Goal: Information Seeking & Learning: Learn about a topic

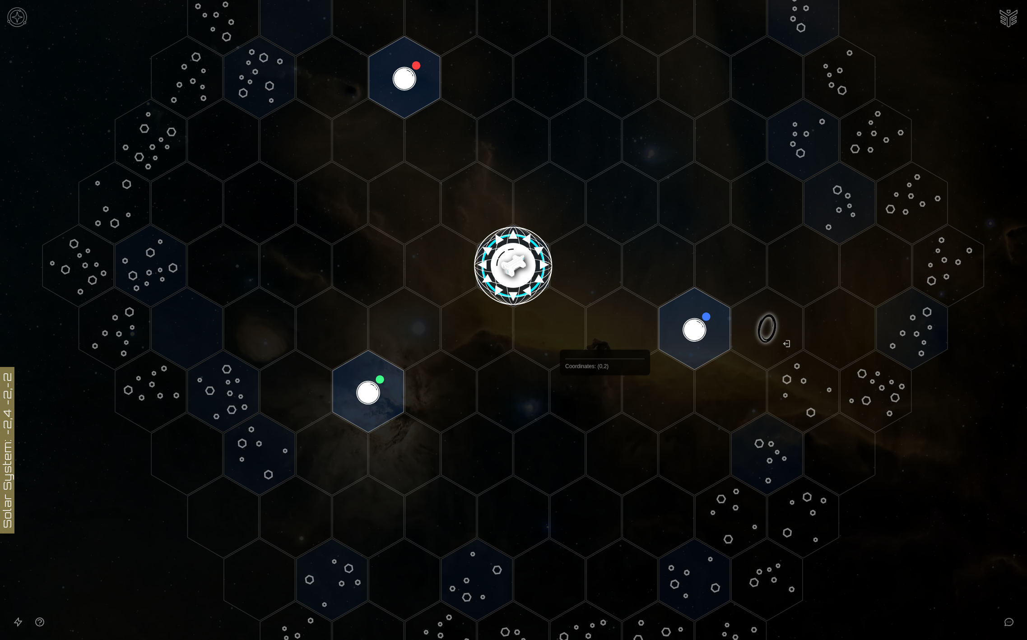
scroll to position [200, 0]
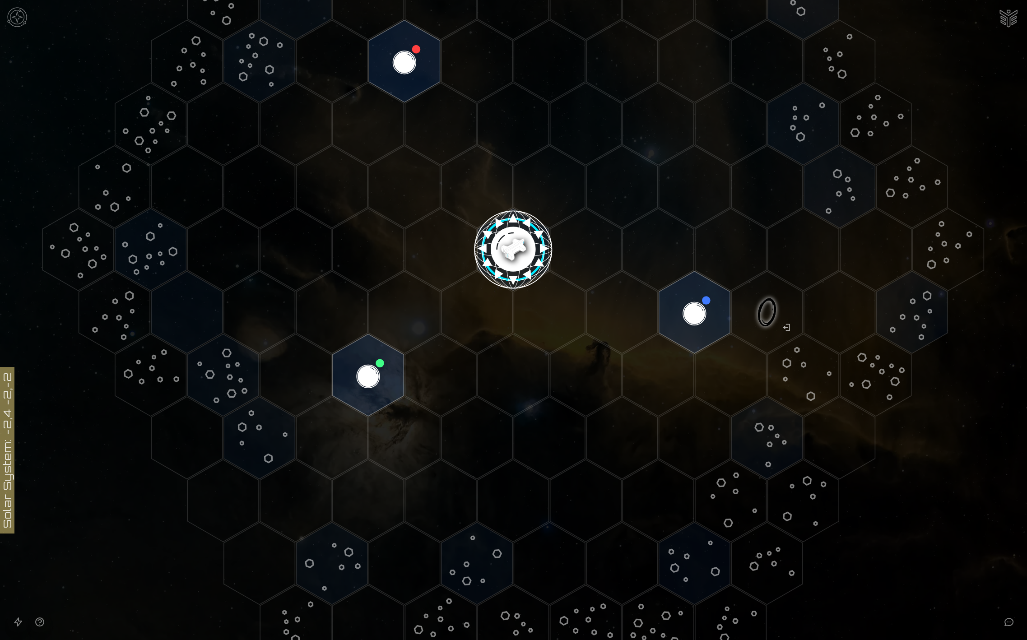
click at [492, 248] on image at bounding box center [513, 246] width 84 height 84
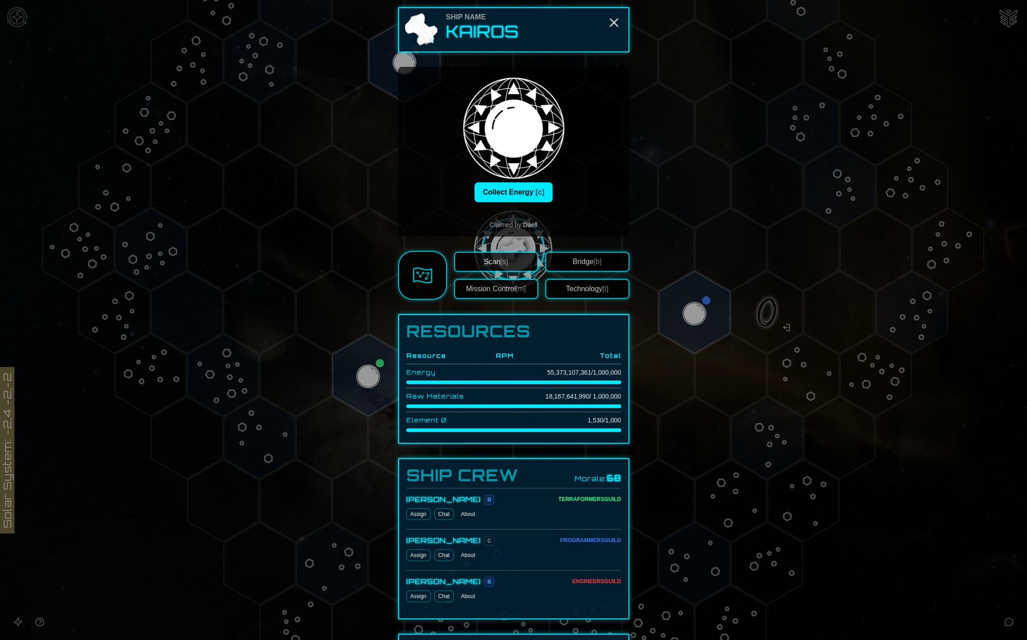
click at [413, 281] on img at bounding box center [423, 276] width 20 height 20
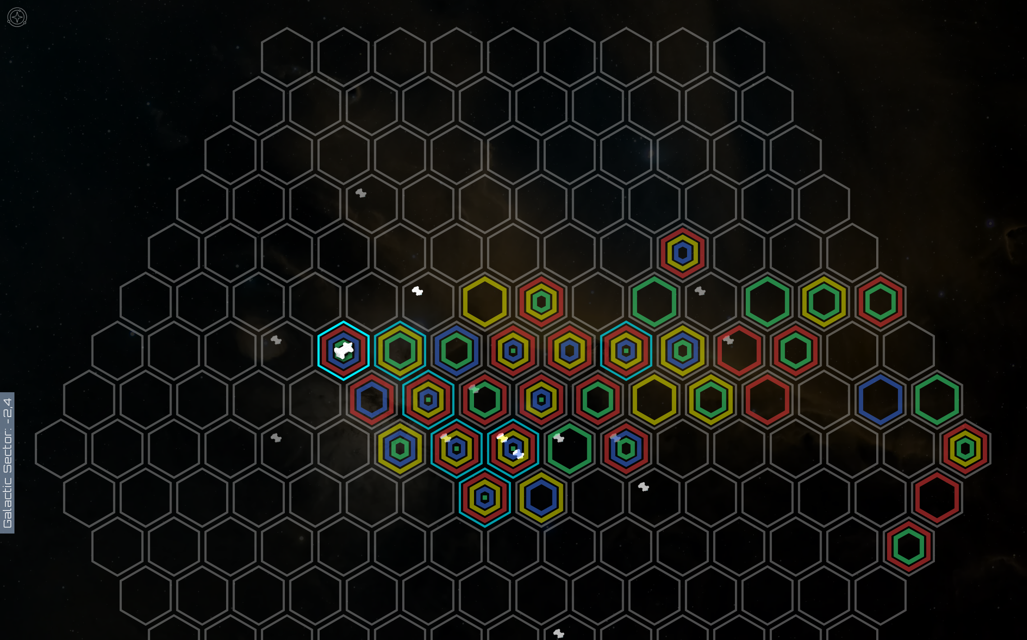
click at [334, 347] on polygon at bounding box center [344, 351] width 50 height 58
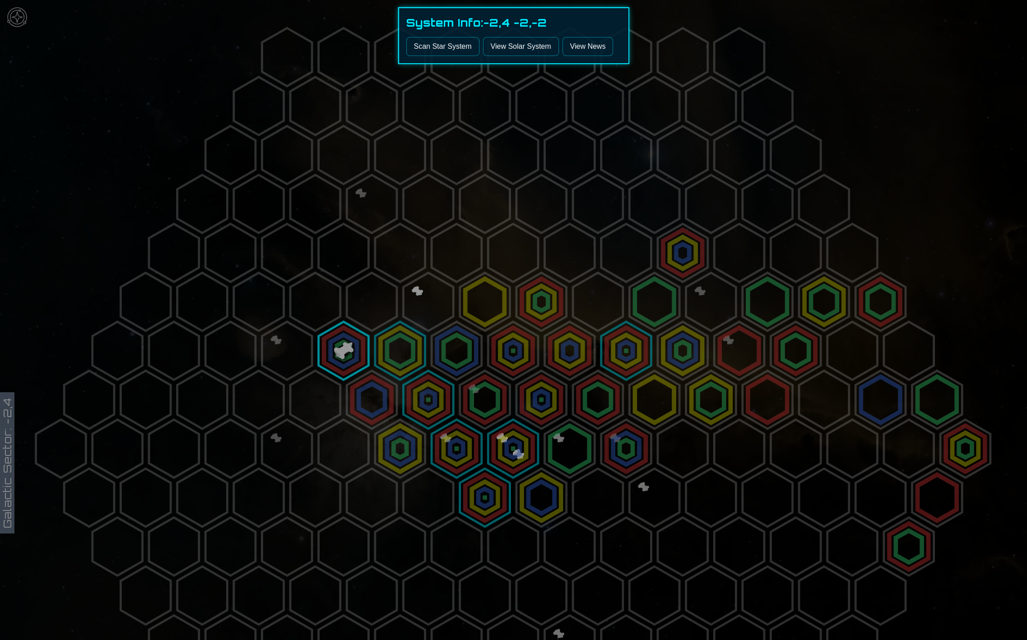
click at [686, 74] on div at bounding box center [513, 320] width 1027 height 640
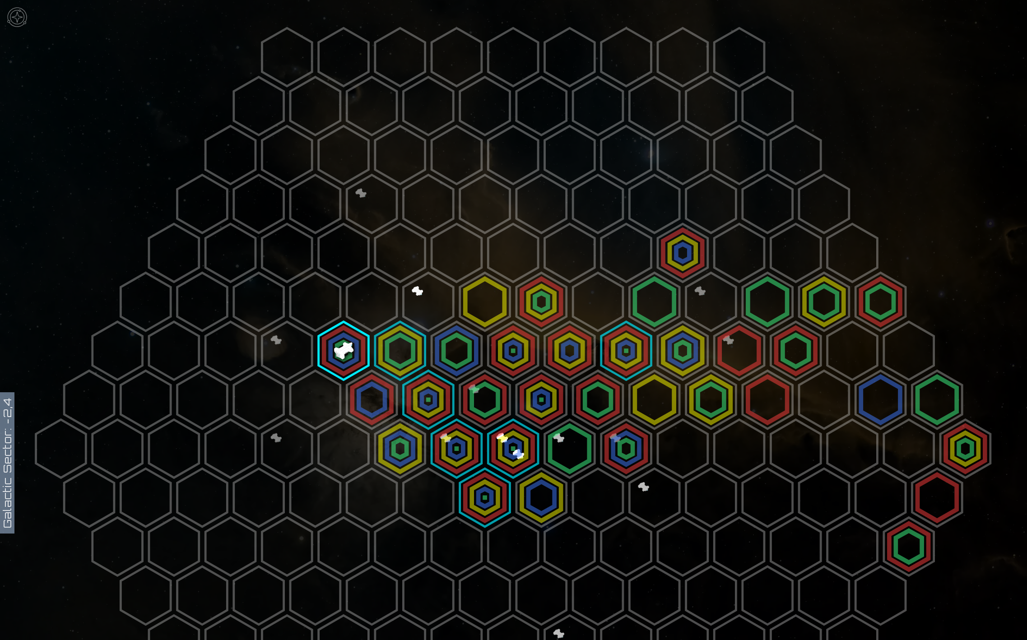
click at [19, 20] on img at bounding box center [17, 17] width 27 height 27
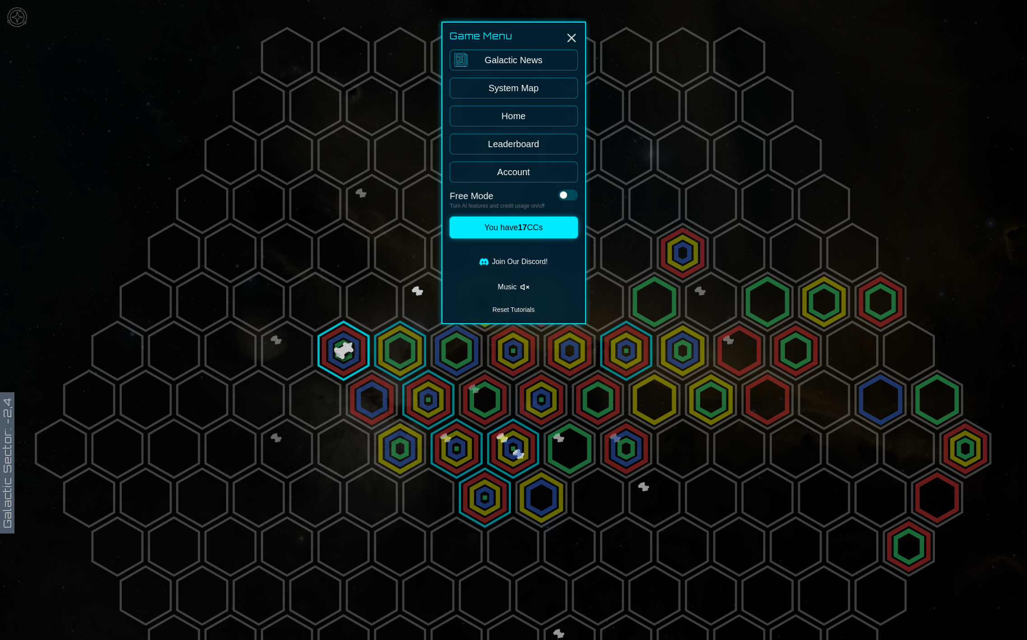
click at [154, 126] on div at bounding box center [513, 320] width 1027 height 640
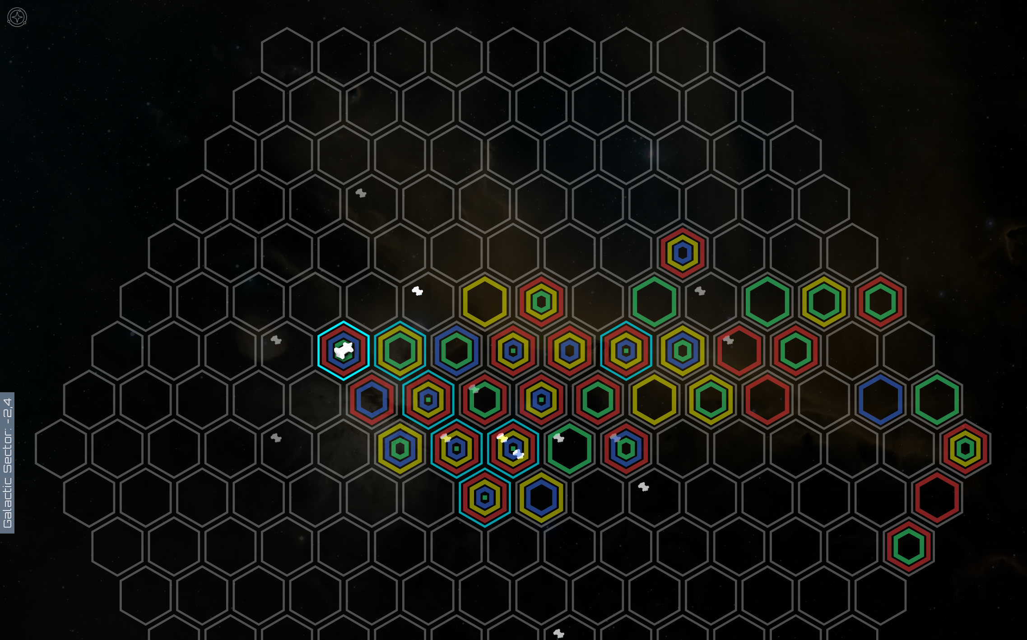
click at [335, 344] on polygon at bounding box center [344, 351] width 50 height 58
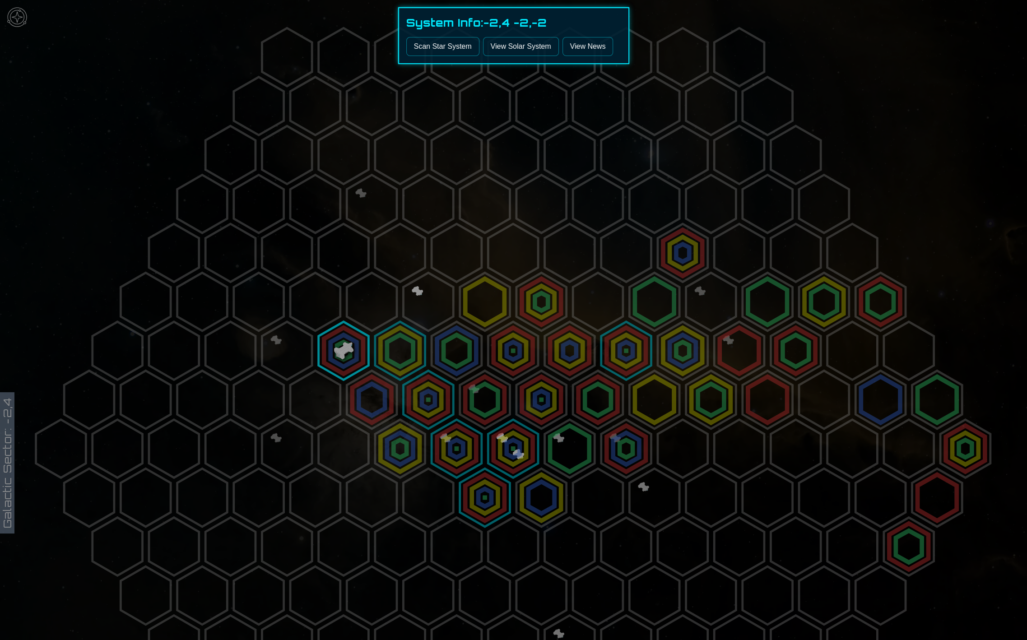
click at [537, 48] on link "View Solar System" at bounding box center [521, 46] width 76 height 19
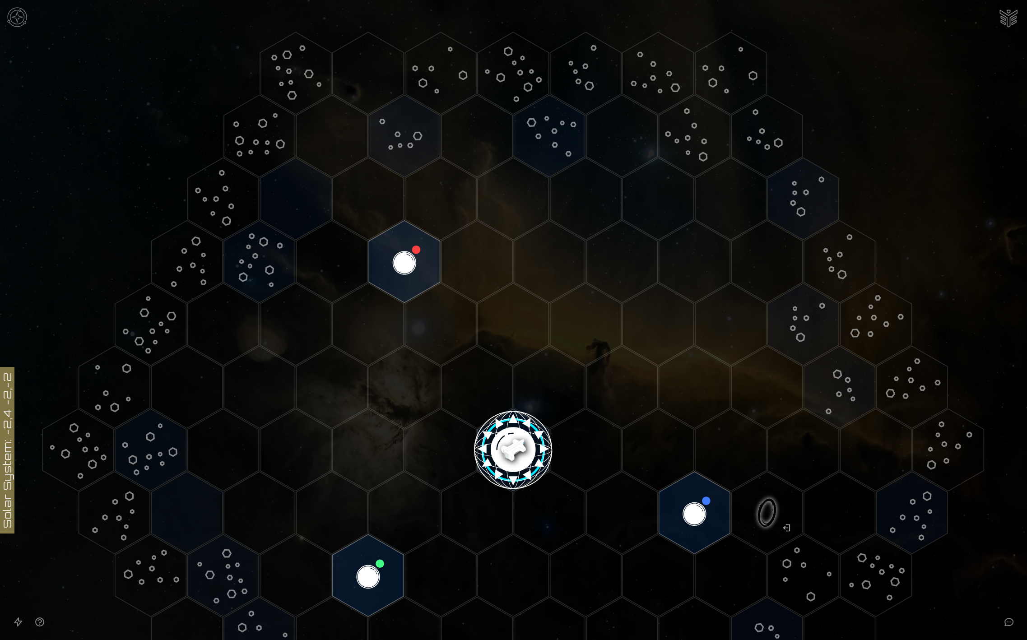
click at [512, 438] on image at bounding box center [513, 446] width 84 height 84
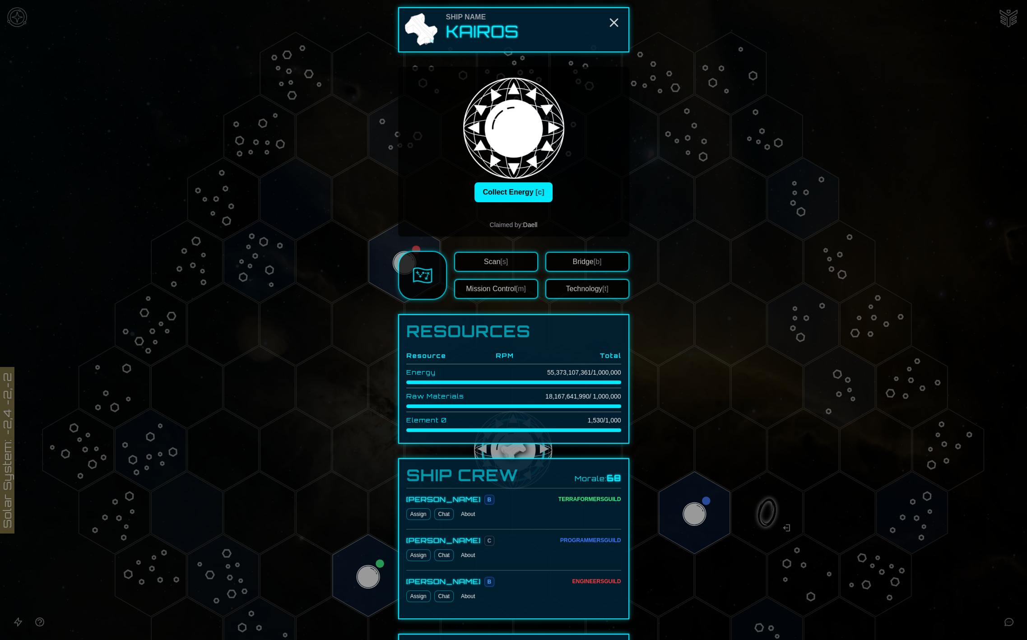
click at [497, 287] on button "Mission Control [m]" at bounding box center [496, 289] width 84 height 20
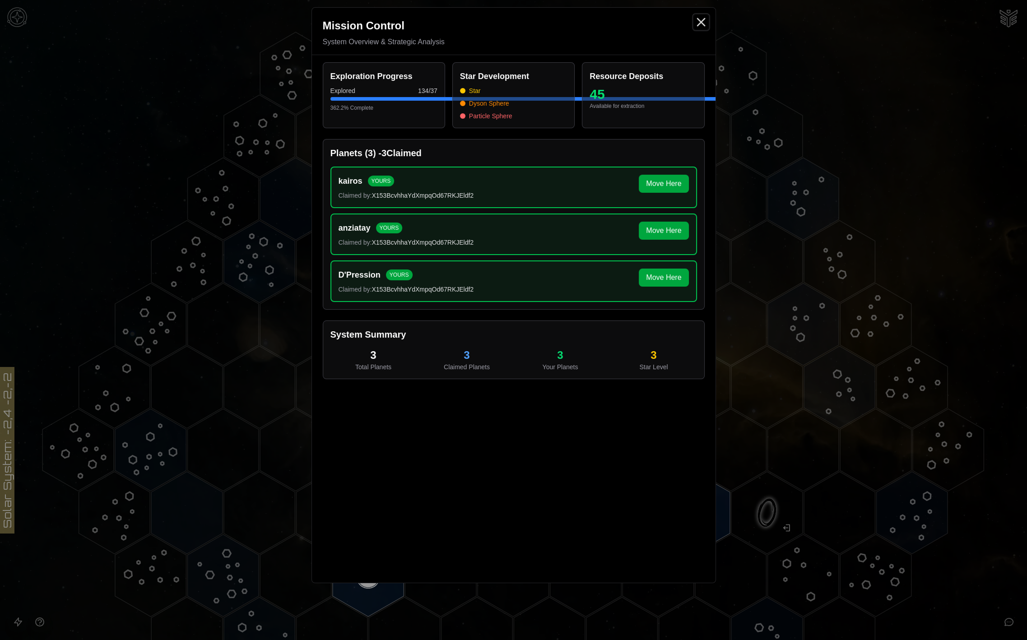
click at [701, 21] on line "Close" at bounding box center [701, 22] width 7 height 7
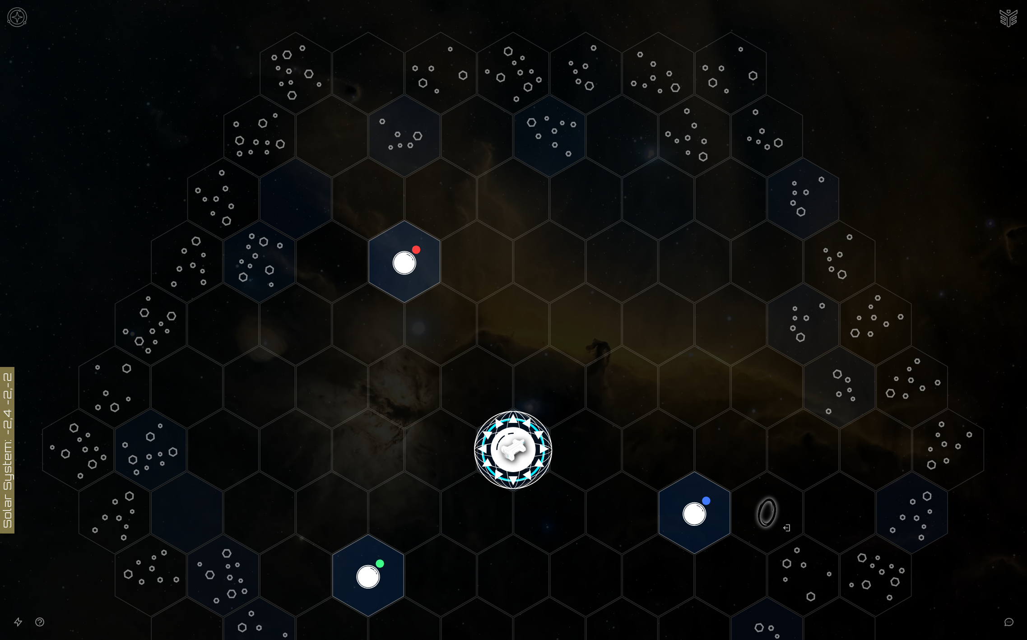
click at [510, 440] on image at bounding box center [513, 446] width 84 height 84
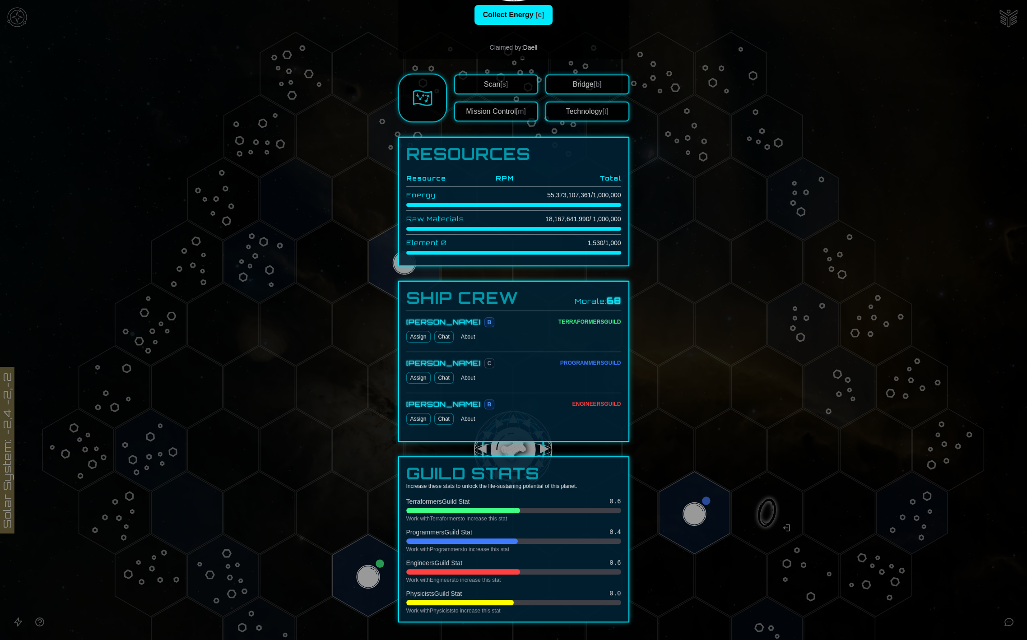
scroll to position [199, 0]
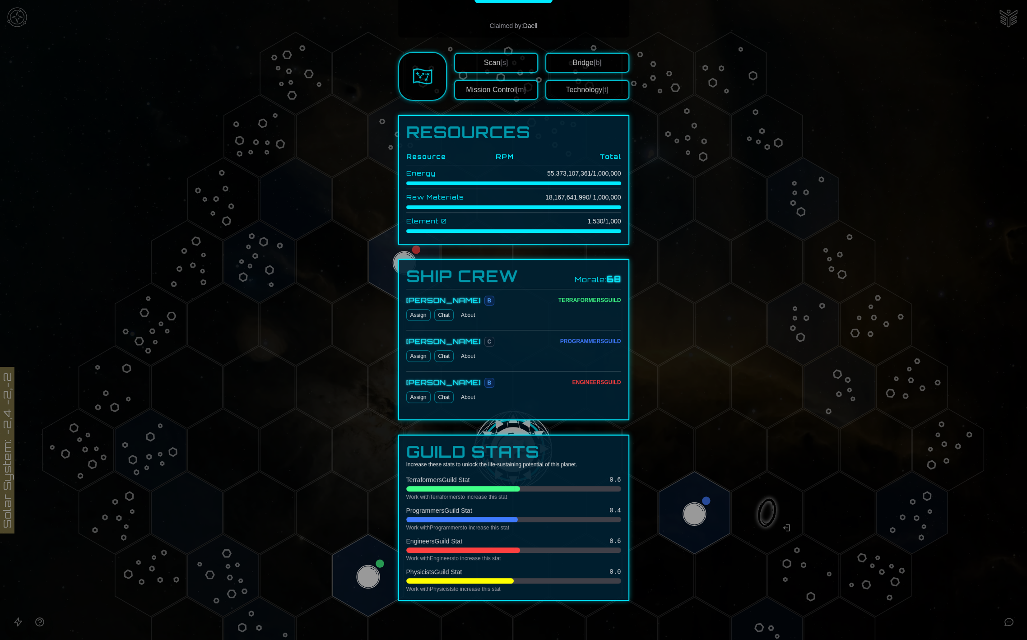
click at [664, 393] on div at bounding box center [513, 320] width 1027 height 640
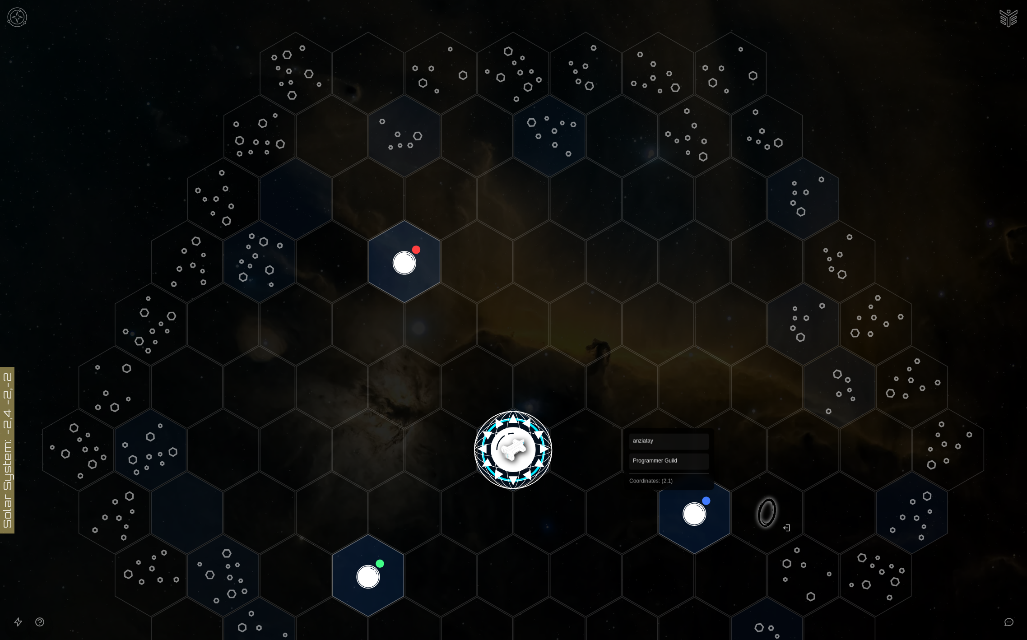
click at [679, 494] on polygon "Hex at coordinates 2,1, clickable" at bounding box center [694, 513] width 71 height 82
click at [687, 506] on image at bounding box center [695, 513] width 84 height 84
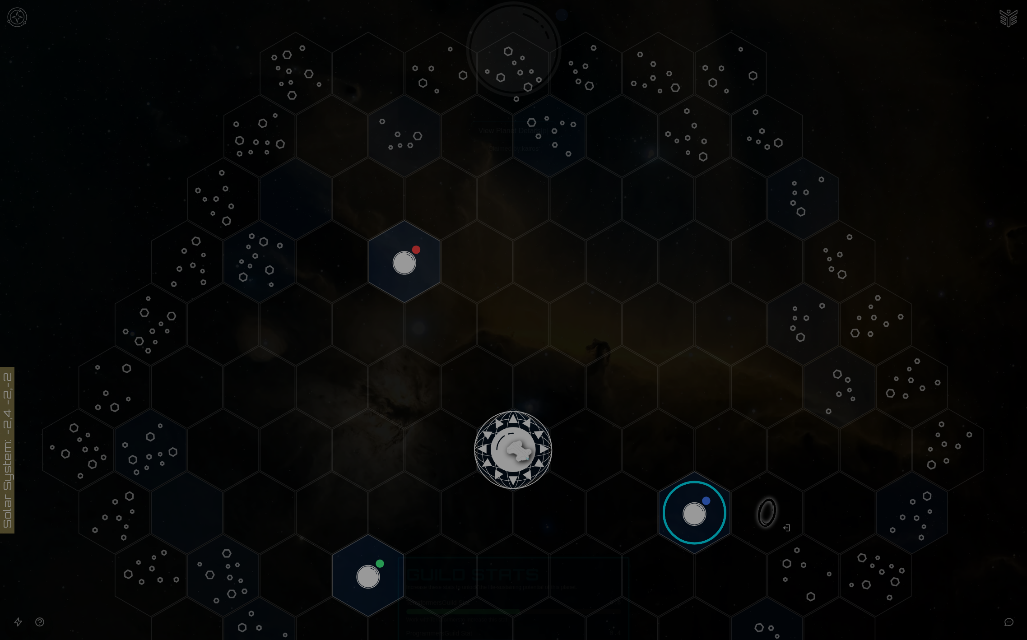
scroll to position [219, 0]
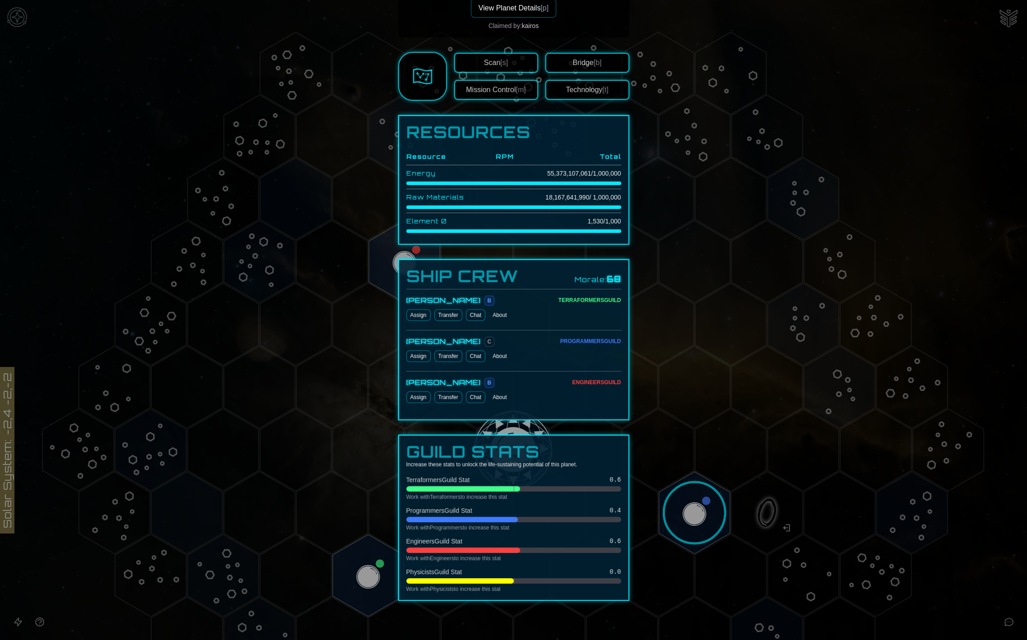
click at [701, 425] on div at bounding box center [513, 320] width 1027 height 640
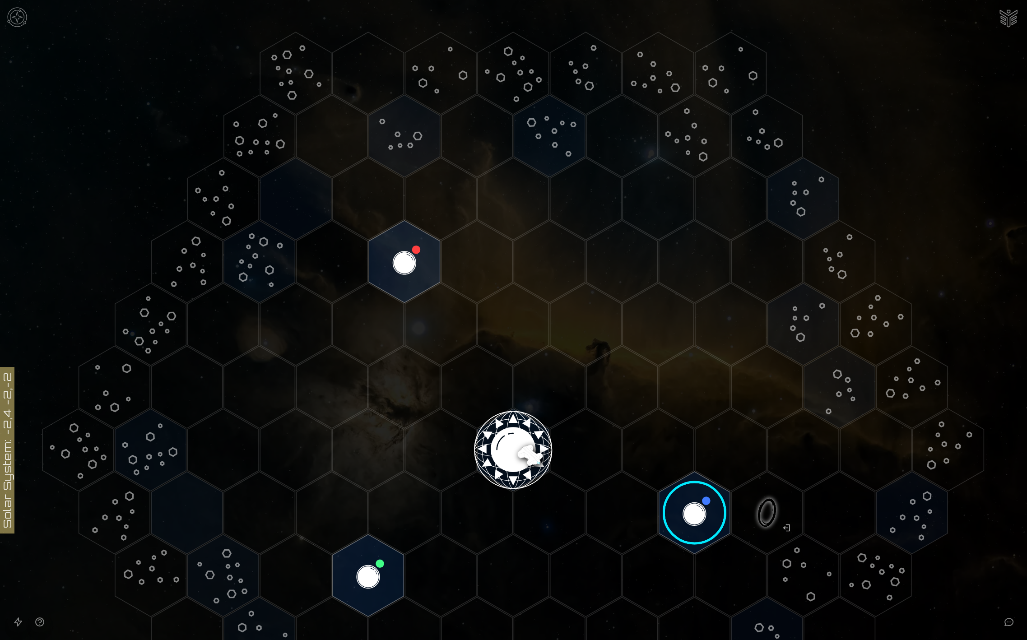
click at [695, 508] on image at bounding box center [695, 513] width 84 height 84
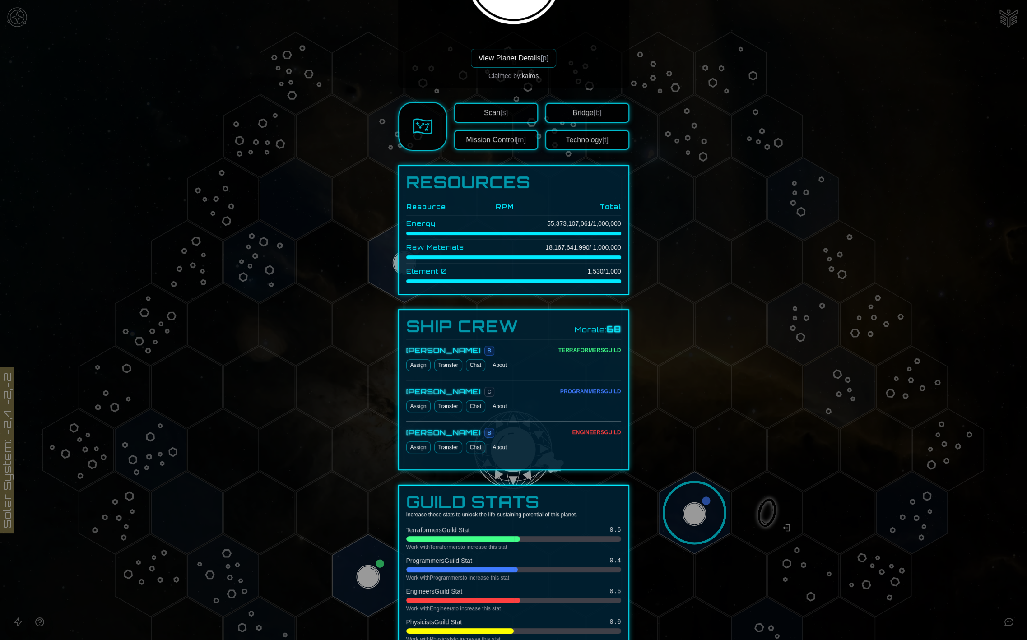
scroll to position [119, 0]
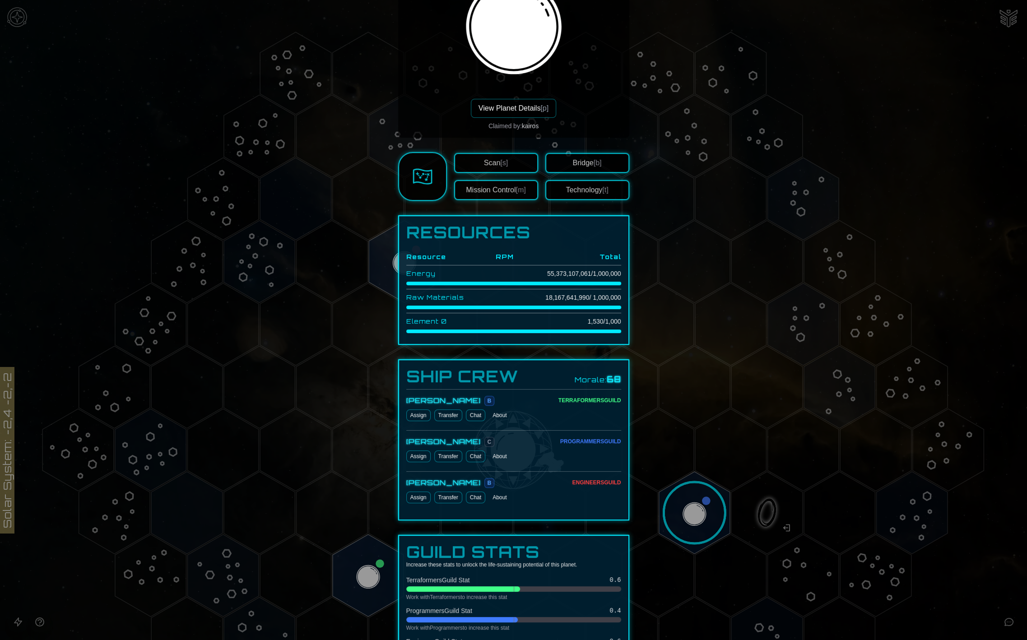
click at [570, 186] on button "Technology [t]" at bounding box center [587, 190] width 84 height 20
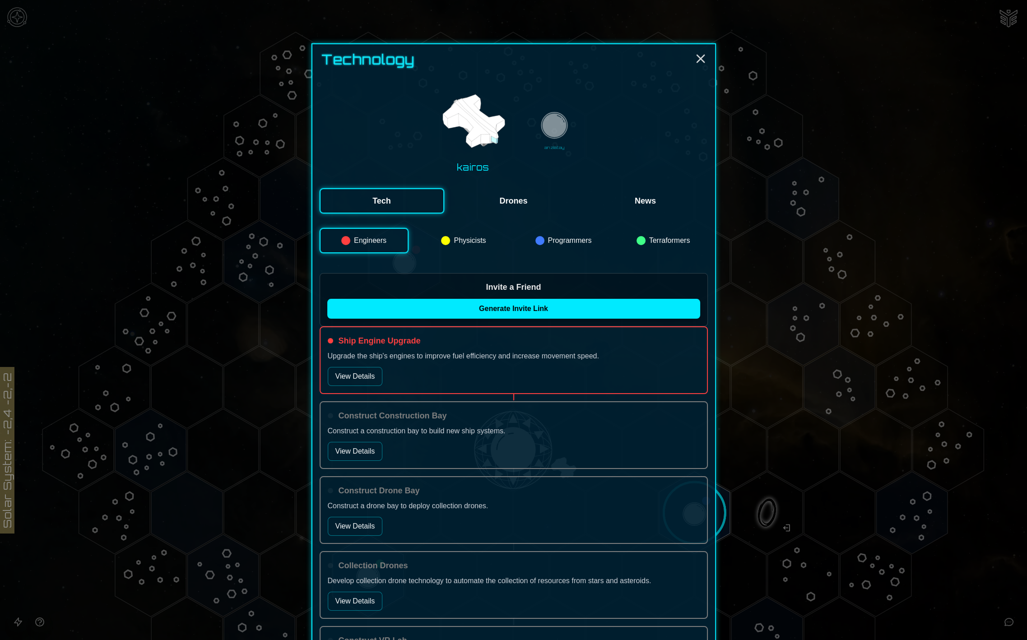
click at [364, 377] on button "View Details" at bounding box center [355, 376] width 55 height 19
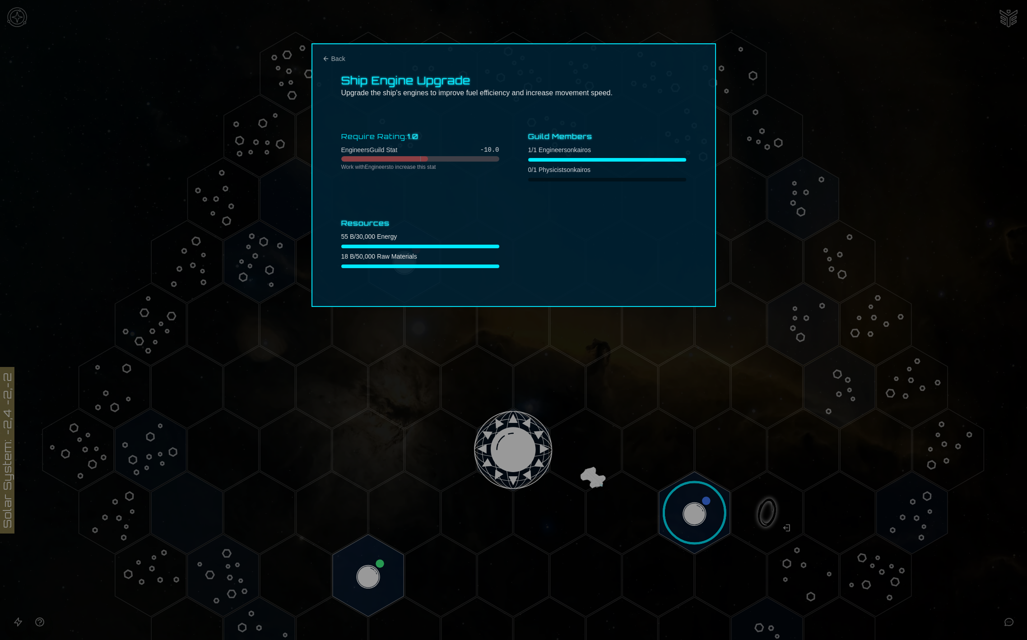
click at [758, 261] on div at bounding box center [513, 320] width 1027 height 640
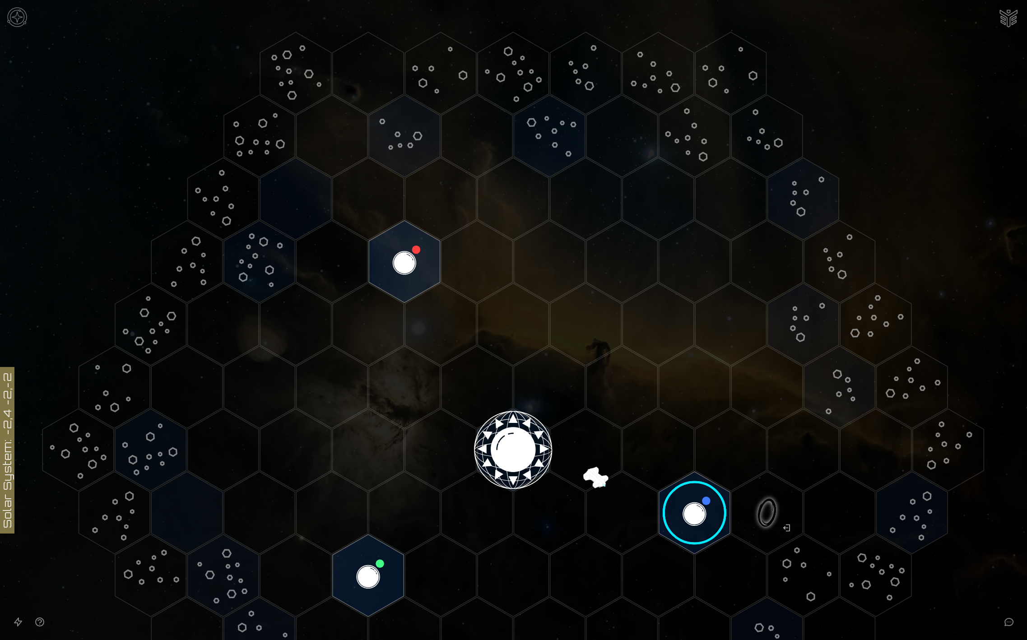
click at [691, 517] on image at bounding box center [695, 513] width 84 height 84
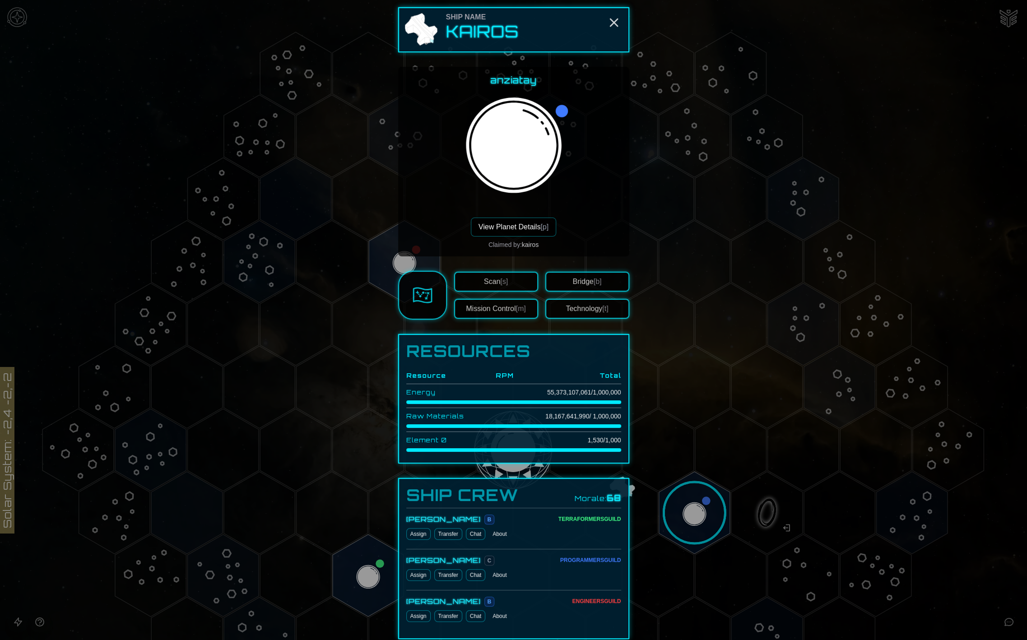
click at [562, 284] on button "Bridge [b]" at bounding box center [587, 282] width 84 height 20
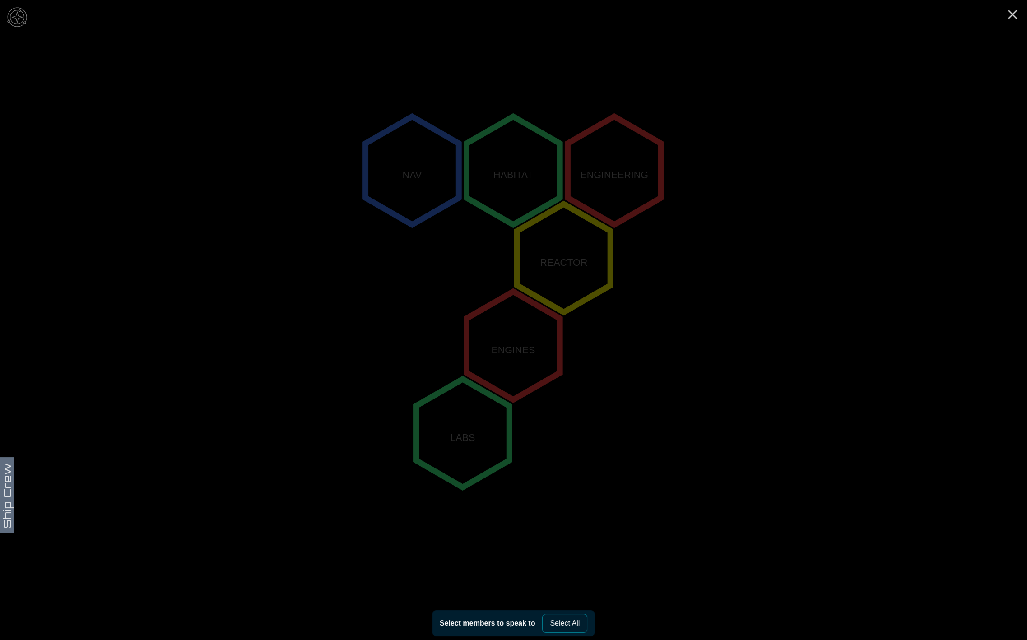
scroll to position [129, 0]
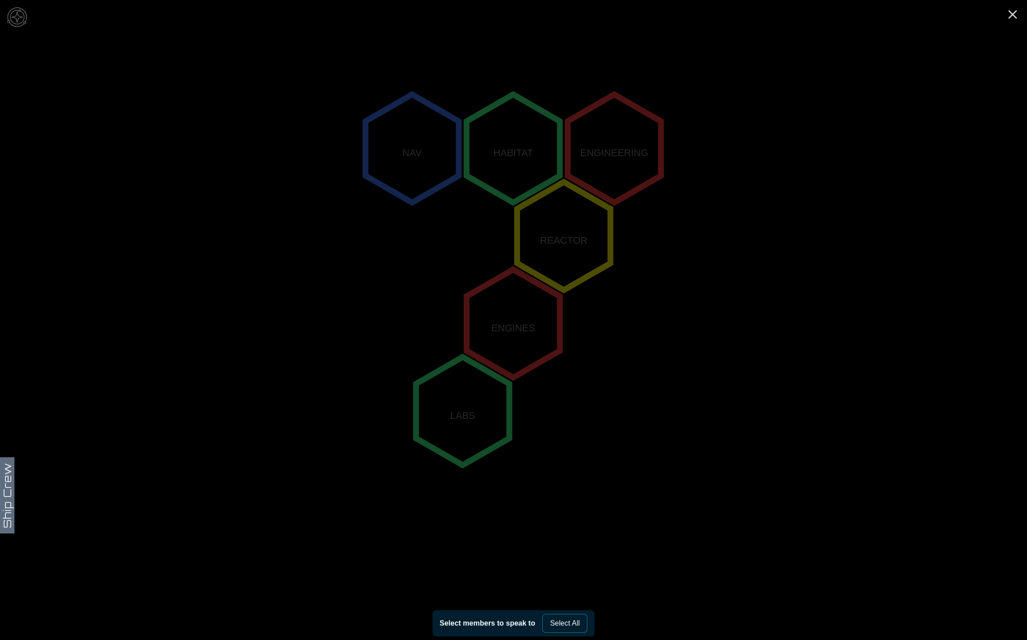
click at [497, 324] on polygon "0,0" at bounding box center [512, 324] width 93 height 108
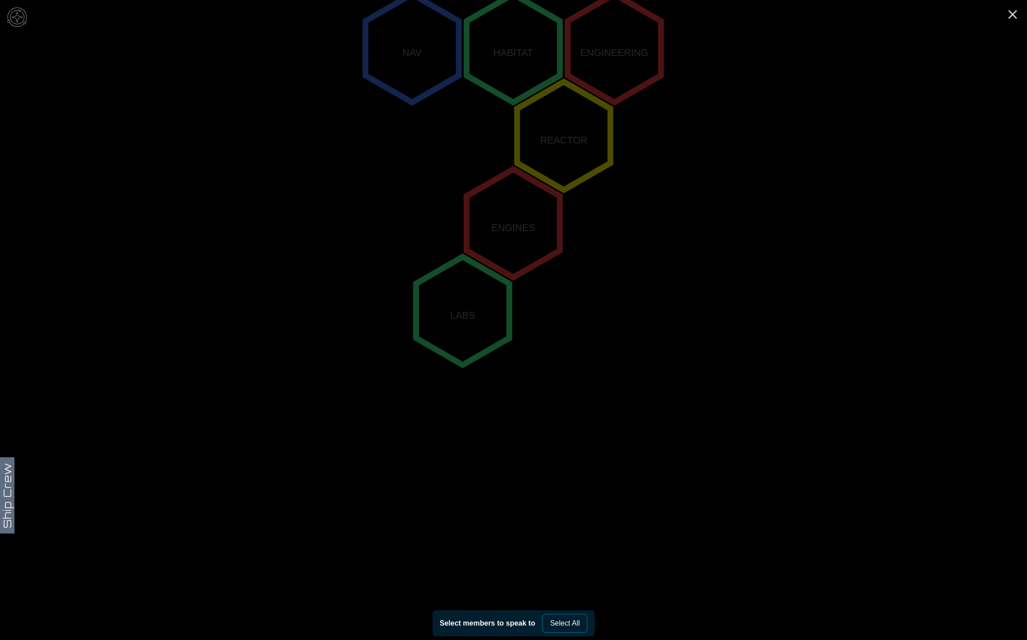
click at [459, 334] on polygon "-1,1" at bounding box center [462, 311] width 93 height 108
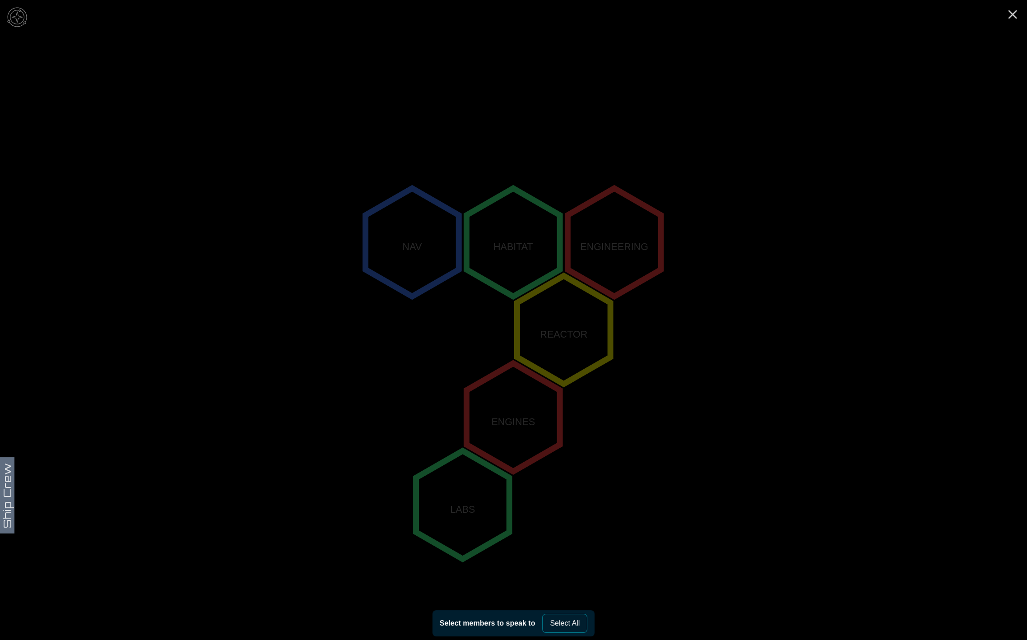
scroll to position [0, 0]
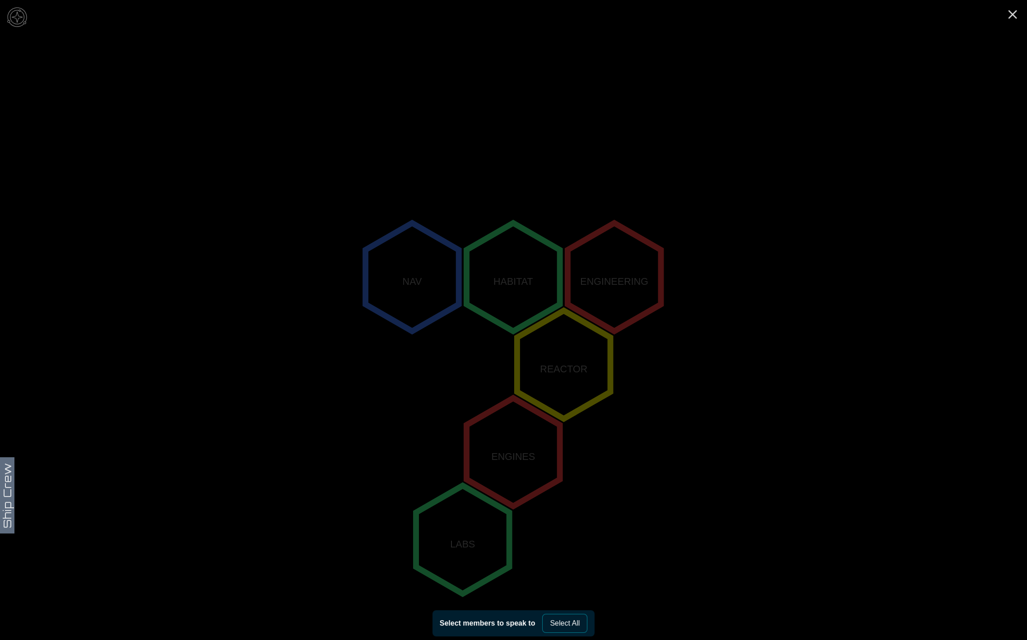
click at [517, 345] on polygon "1,-1" at bounding box center [563, 365] width 93 height 108
click at [517, 264] on polygon "1,-2" at bounding box center [512, 277] width 93 height 108
click at [1015, 14] on icon "Close" at bounding box center [1013, 14] width 14 height 14
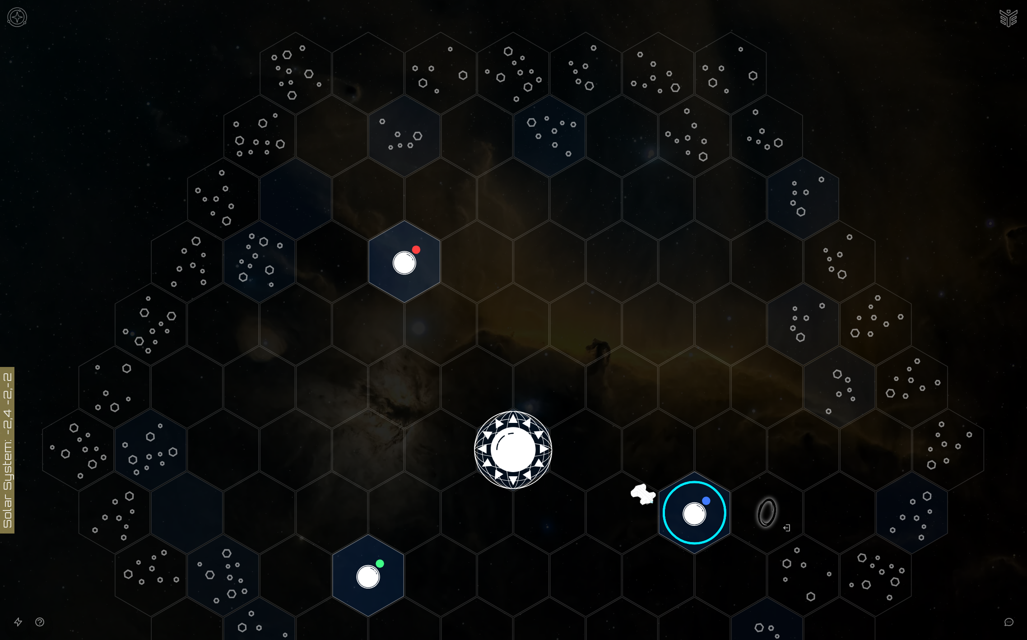
click at [679, 506] on image at bounding box center [695, 513] width 84 height 84
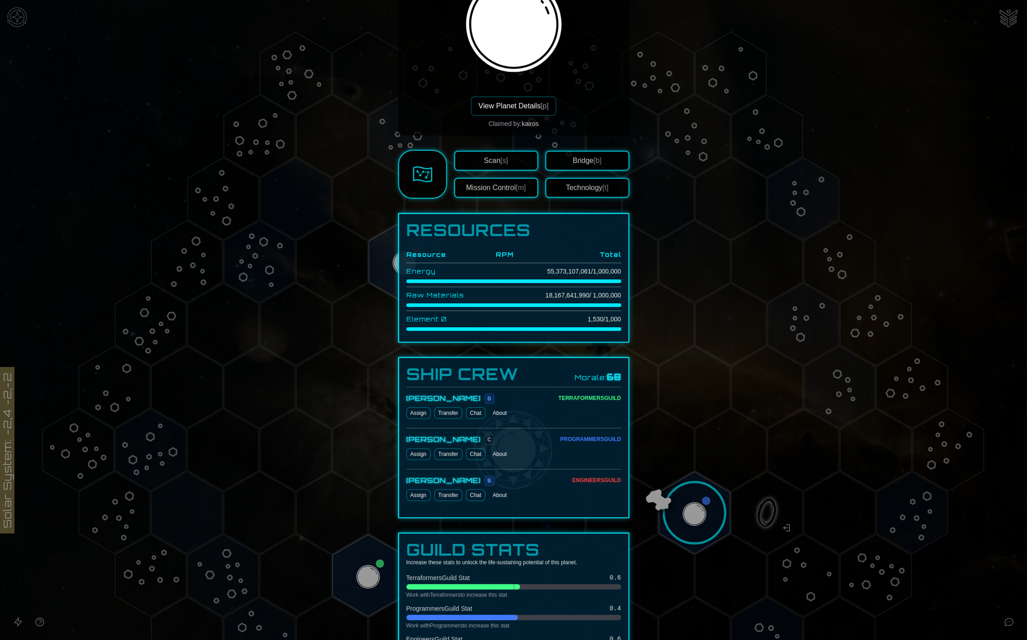
scroll to position [119, 0]
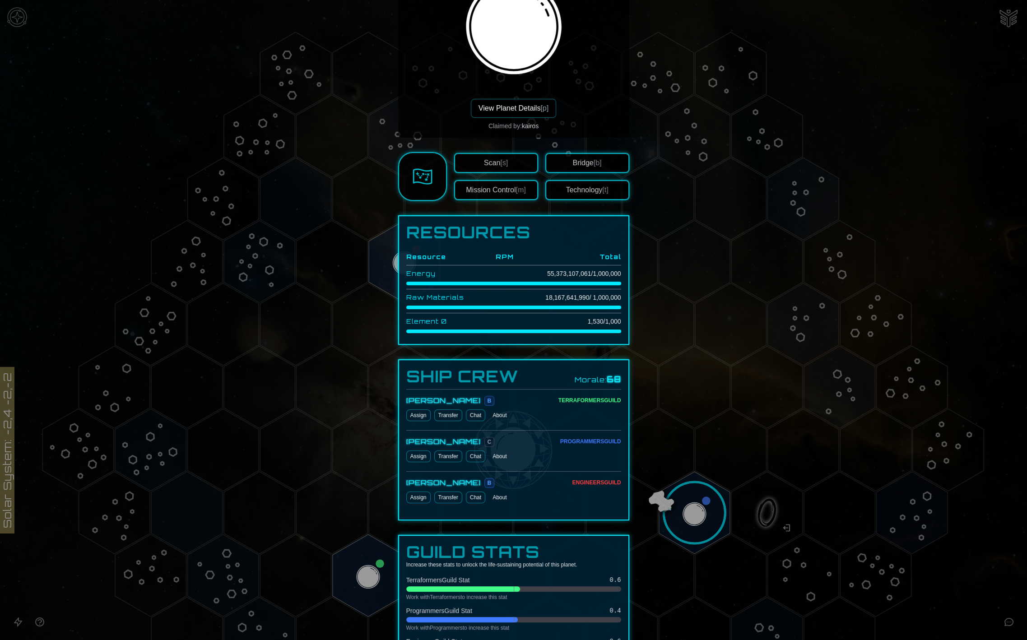
click at [480, 191] on button "Mission Control [m]" at bounding box center [496, 190] width 84 height 20
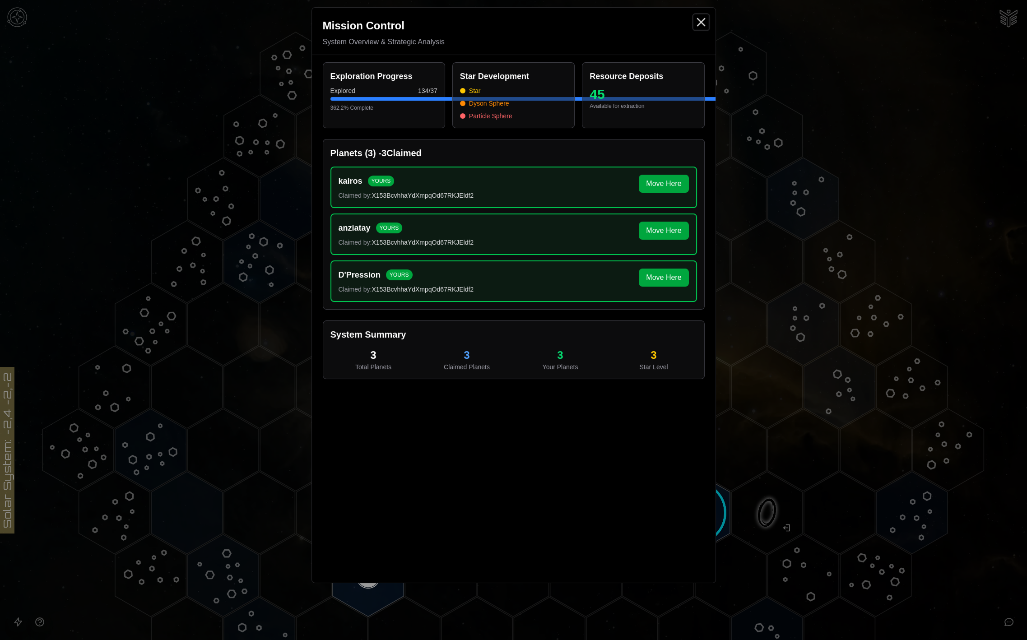
click at [704, 23] on icon "Close" at bounding box center [701, 22] width 14 height 14
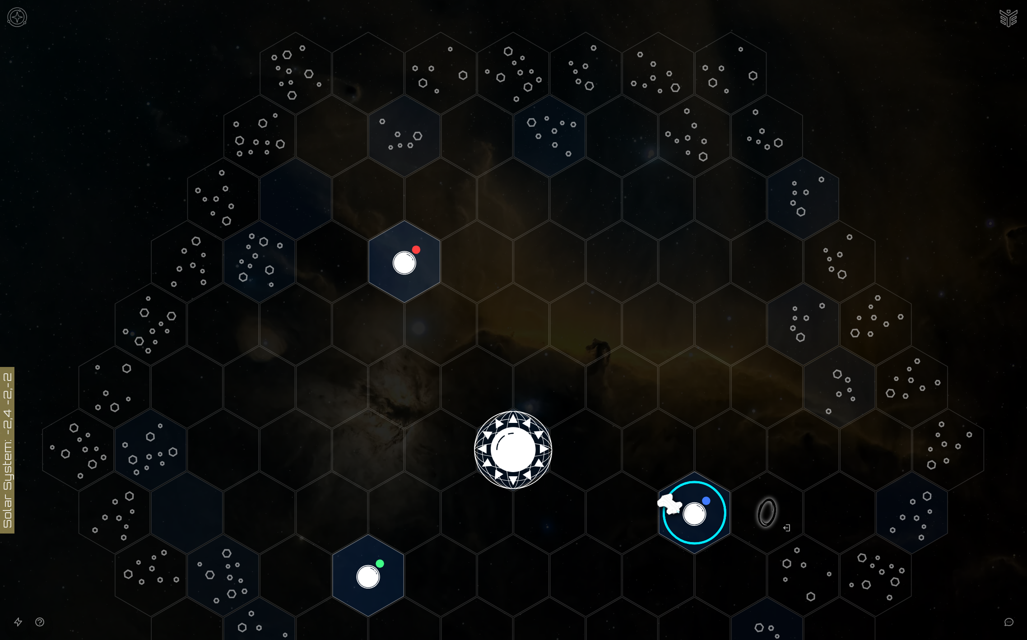
click at [690, 509] on image at bounding box center [695, 513] width 84 height 84
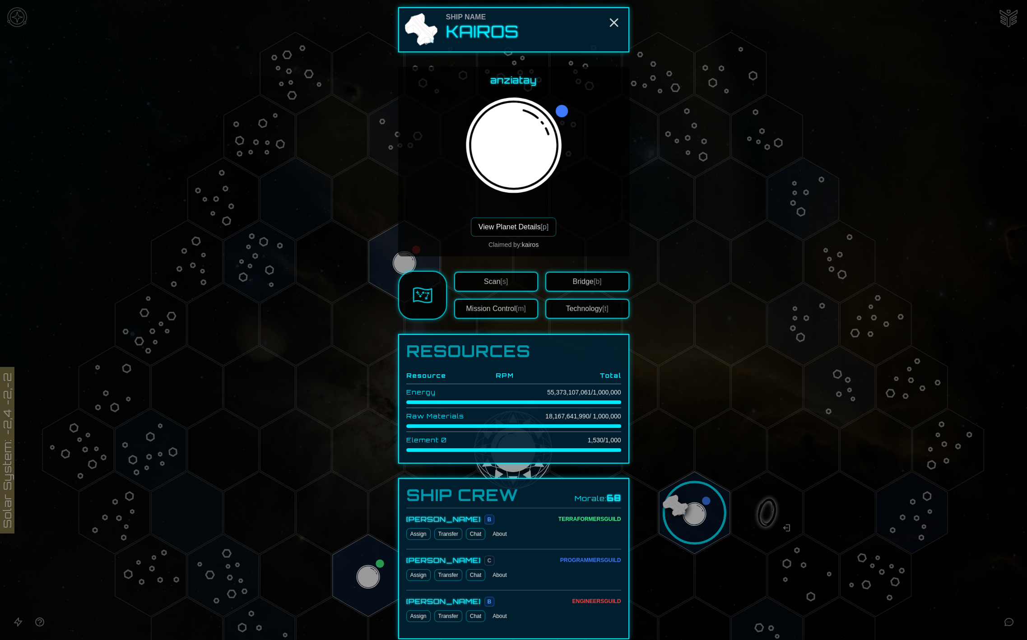
click at [569, 283] on button "Bridge [b]" at bounding box center [587, 282] width 84 height 20
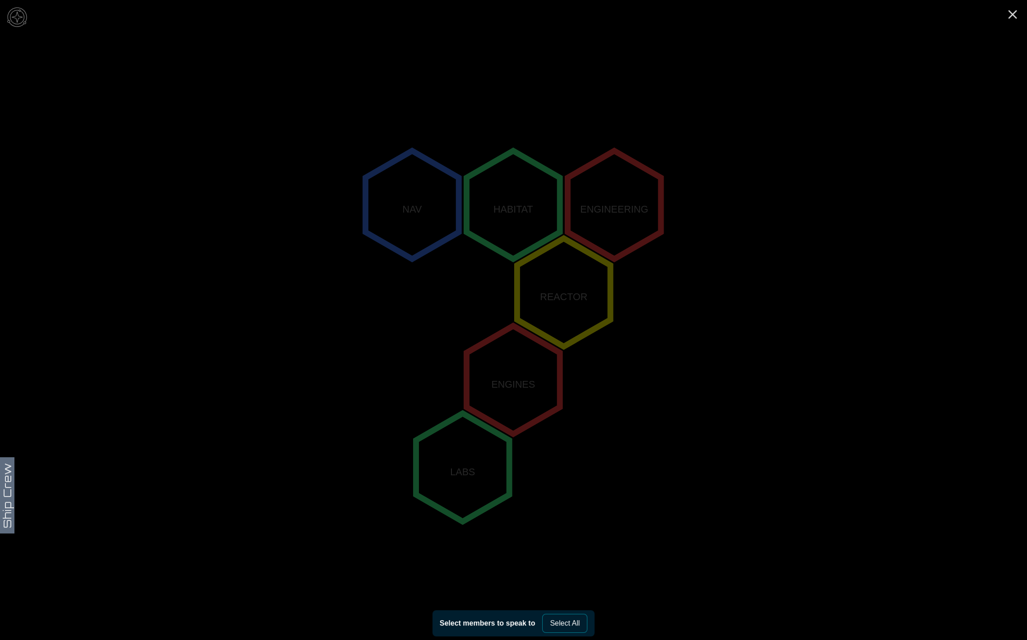
scroll to position [28, 0]
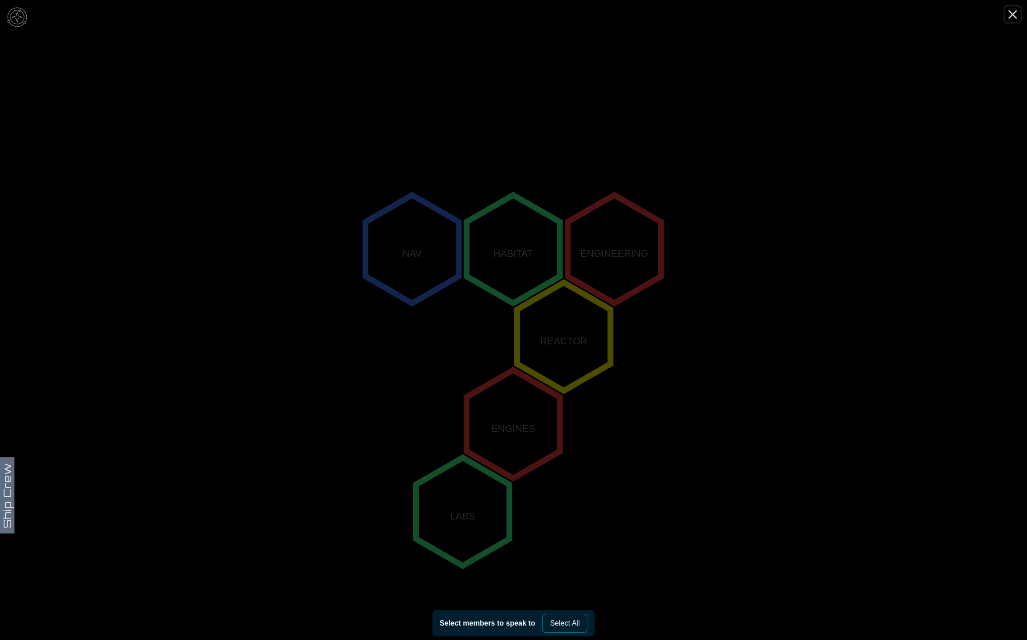
click at [1016, 14] on icon "Close" at bounding box center [1013, 14] width 14 height 14
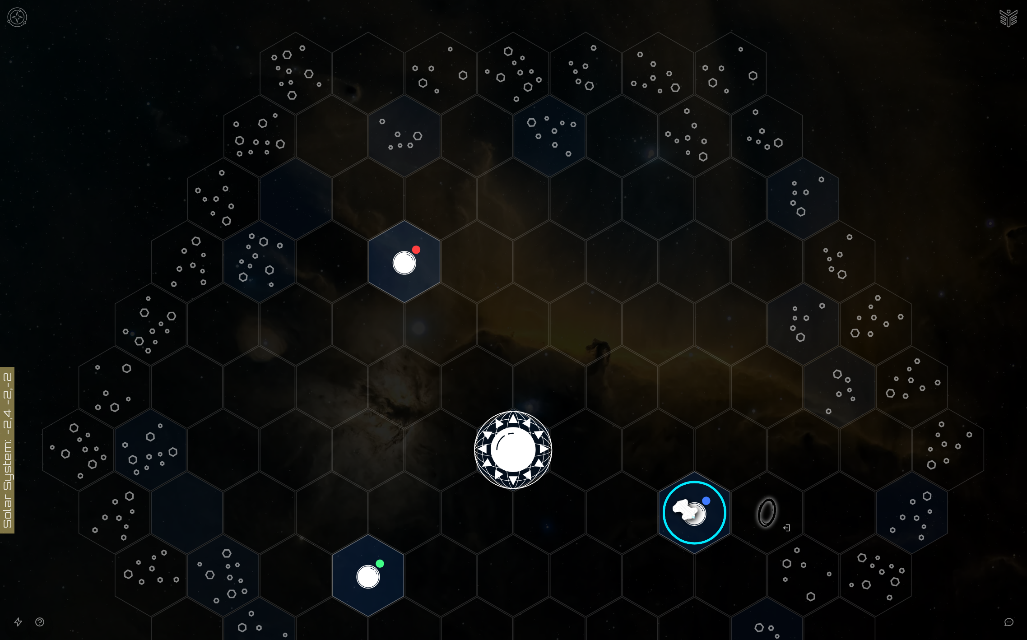
click at [694, 503] on image at bounding box center [695, 513] width 84 height 84
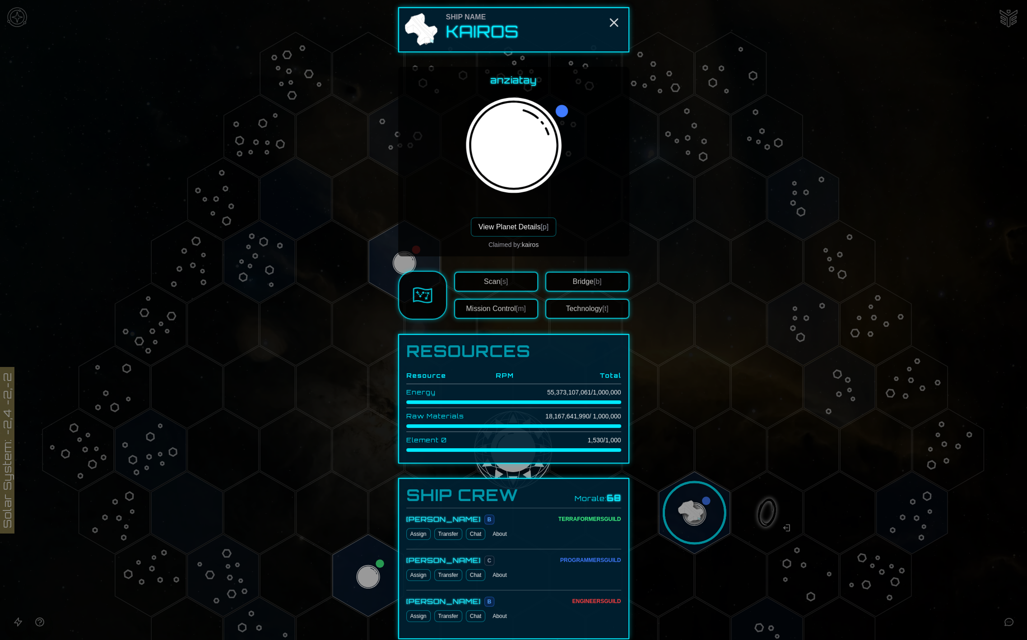
click at [578, 308] on button "Technology [t]" at bounding box center [587, 309] width 84 height 20
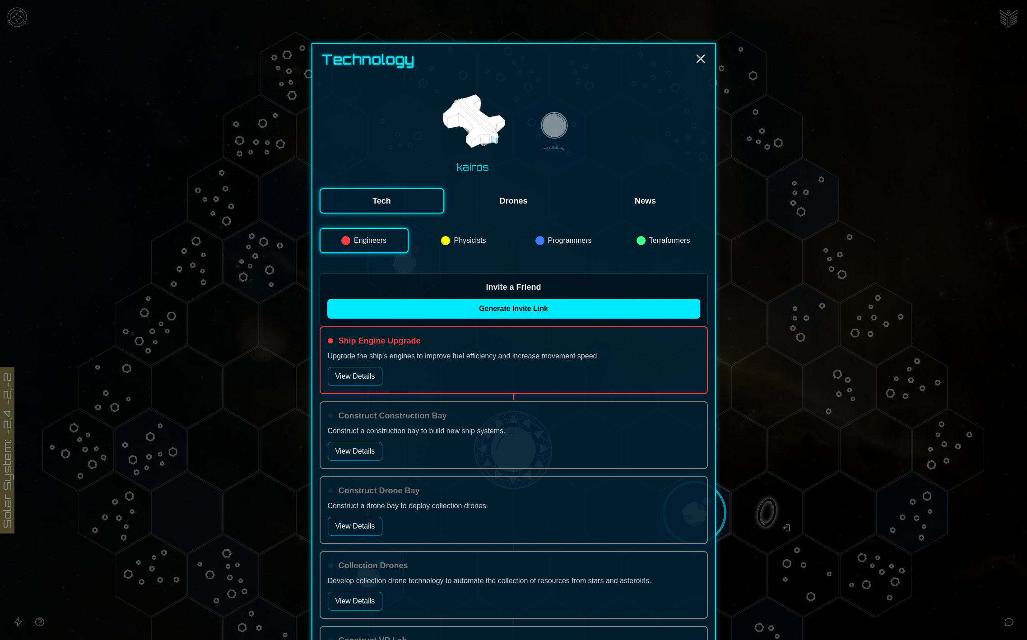
click at [455, 243] on button "Physicists" at bounding box center [463, 240] width 89 height 25
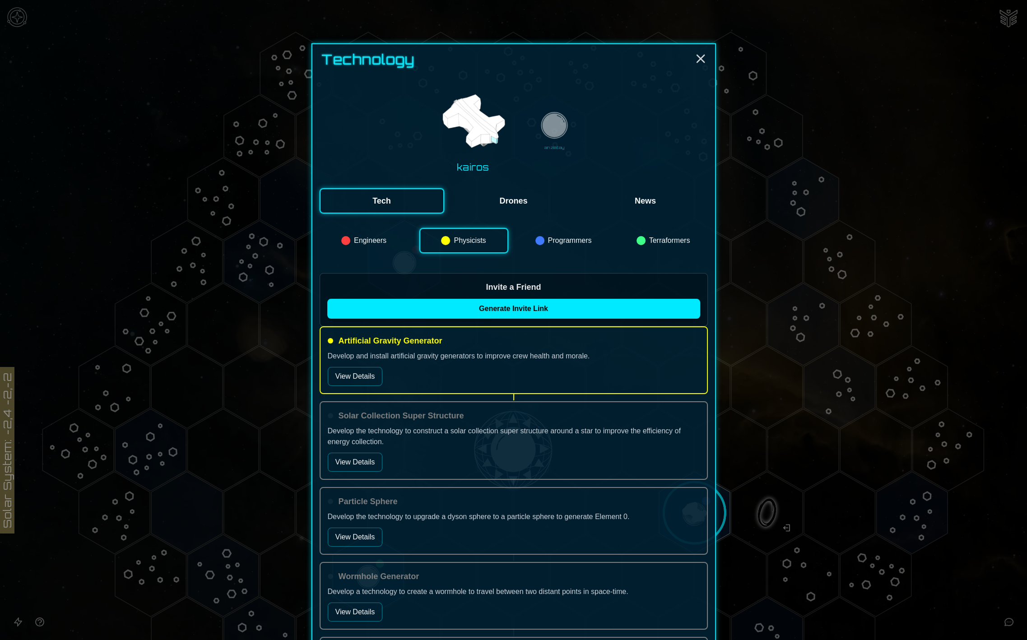
click at [656, 240] on button "Terraformers" at bounding box center [663, 240] width 89 height 25
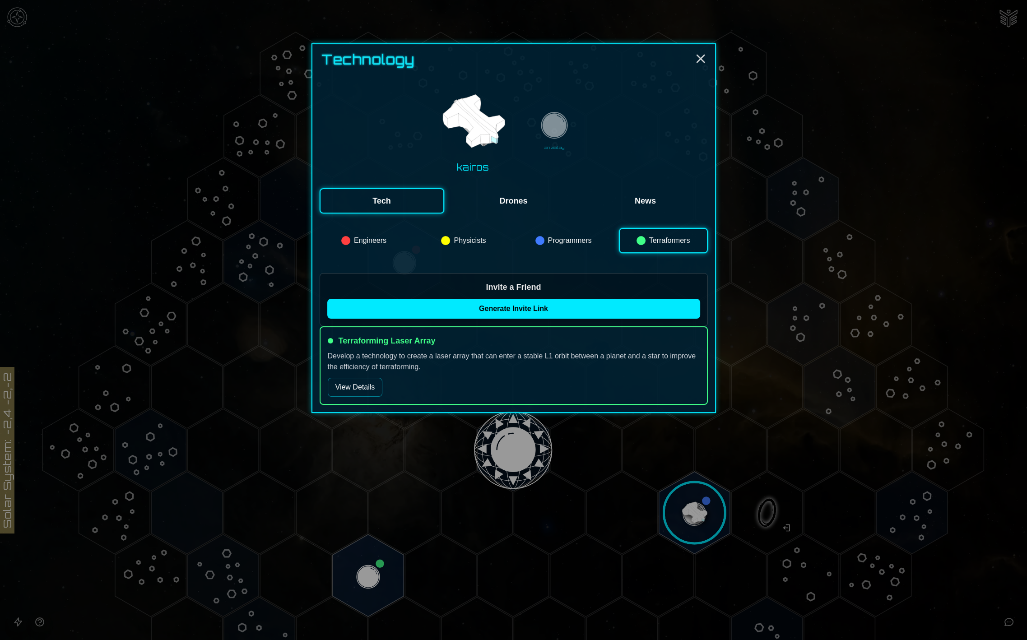
click at [378, 388] on button "View Details" at bounding box center [355, 387] width 55 height 19
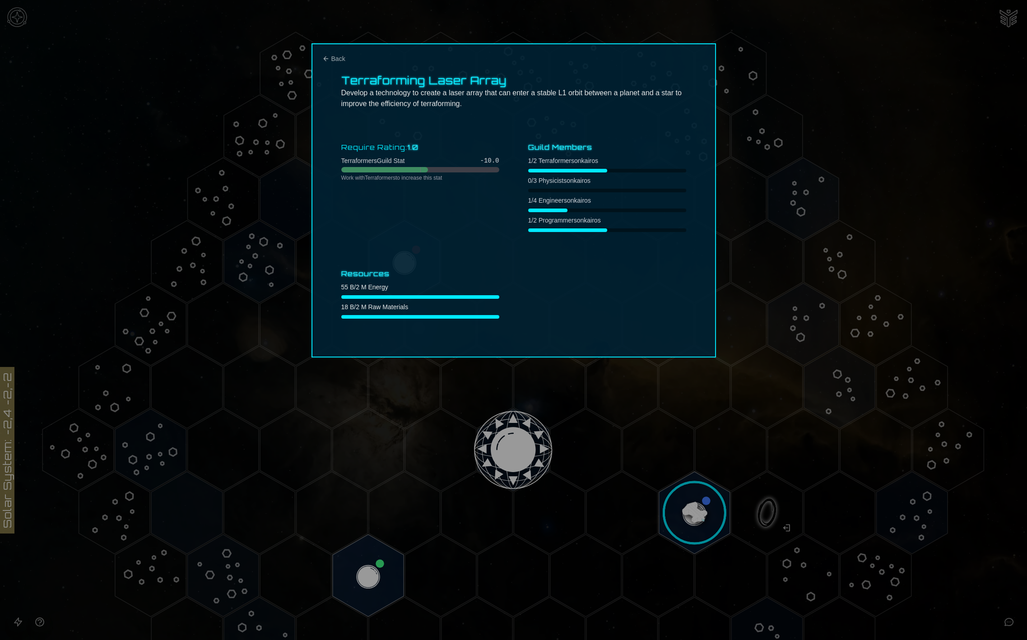
click at [746, 367] on div at bounding box center [513, 320] width 1027 height 640
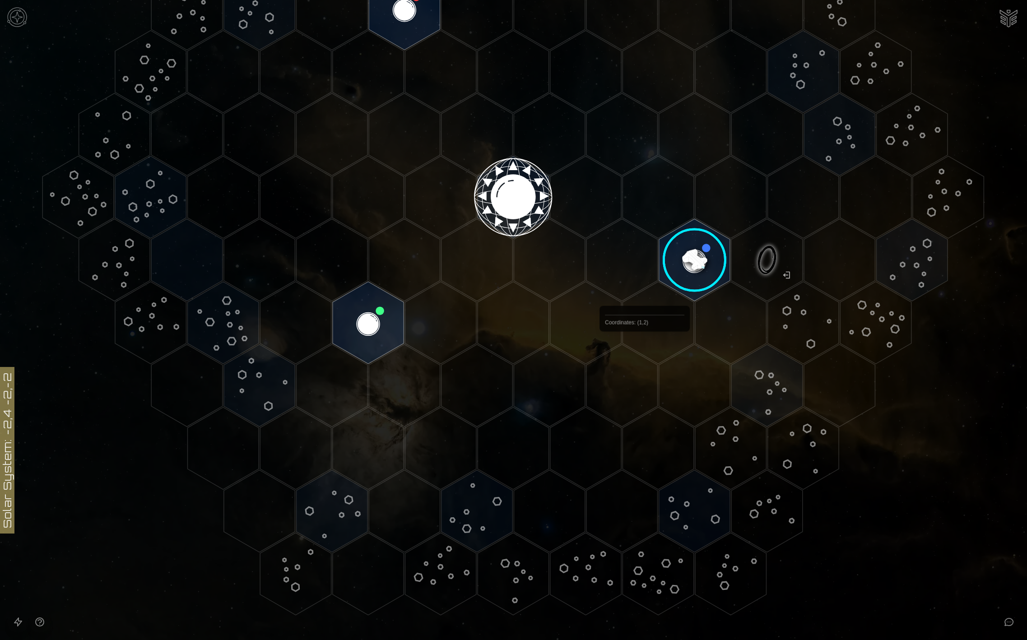
scroll to position [0, 0]
